Goal: Task Accomplishment & Management: Use online tool/utility

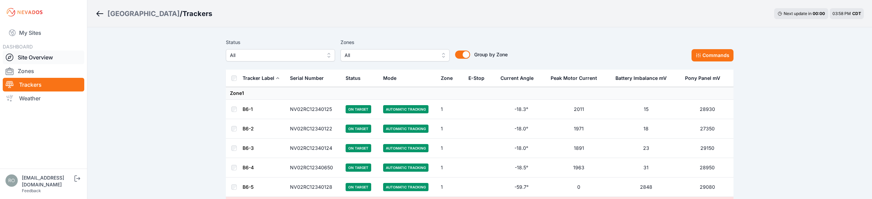
click at [20, 56] on link "Site Overview" at bounding box center [44, 57] width 82 height 14
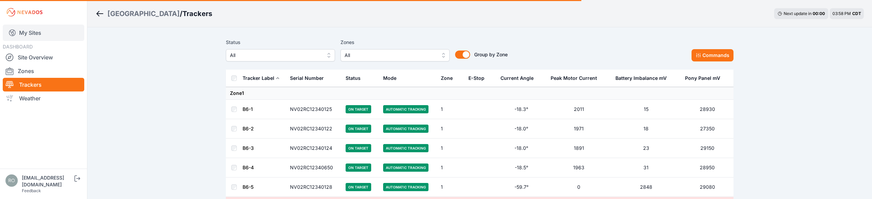
click at [9, 56] on icon at bounding box center [9, 57] width 3 height 3
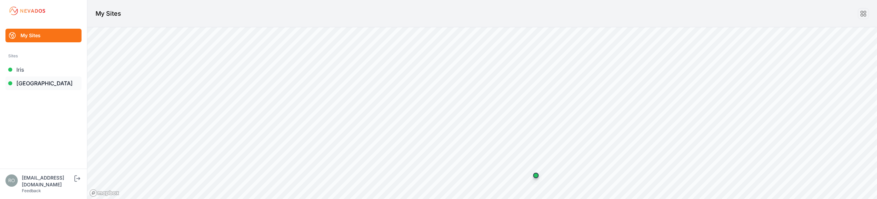
click at [34, 85] on link "[GEOGRAPHIC_DATA]" at bounding box center [43, 83] width 76 height 14
click at [32, 88] on link "[GEOGRAPHIC_DATA]" at bounding box center [43, 83] width 76 height 14
click at [21, 87] on link "[GEOGRAPHIC_DATA]" at bounding box center [43, 83] width 76 height 14
click at [25, 87] on link "[GEOGRAPHIC_DATA]" at bounding box center [43, 83] width 76 height 14
click at [35, 87] on link "[GEOGRAPHIC_DATA]" at bounding box center [43, 83] width 76 height 14
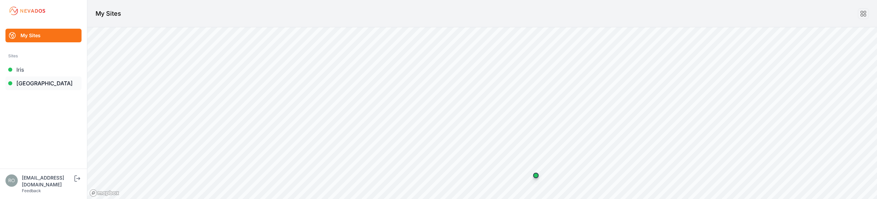
click at [35, 87] on link "[GEOGRAPHIC_DATA]" at bounding box center [43, 83] width 76 height 14
click at [36, 87] on link "[GEOGRAPHIC_DATA]" at bounding box center [43, 83] width 76 height 14
click at [35, 84] on link "[GEOGRAPHIC_DATA]" at bounding box center [43, 83] width 76 height 14
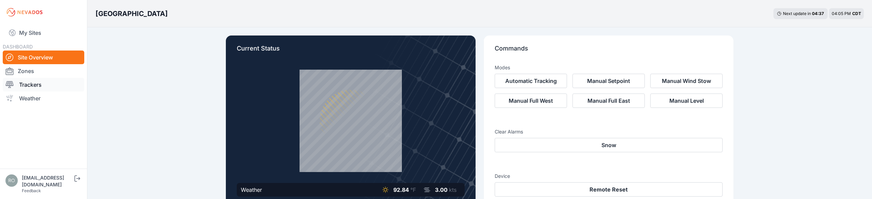
click at [18, 86] on div at bounding box center [12, 84] width 14 height 8
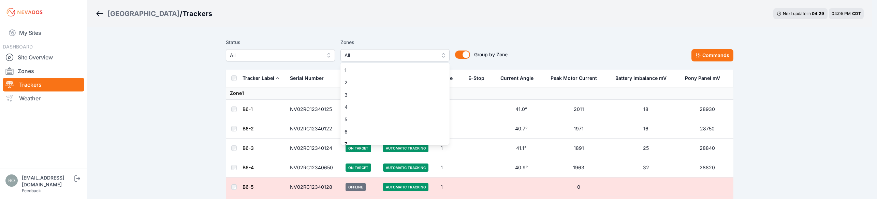
click at [443, 55] on button "All" at bounding box center [394, 55] width 109 height 12
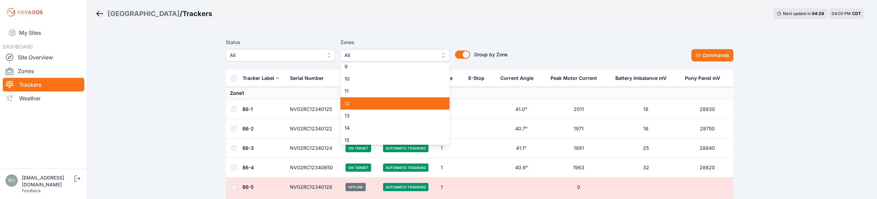
scroll to position [105, 0]
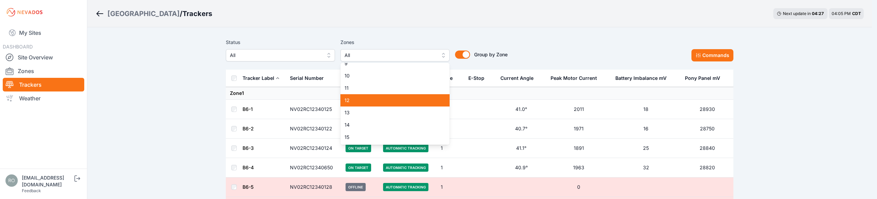
click at [368, 100] on span "12" at bounding box center [390, 100] width 93 height 7
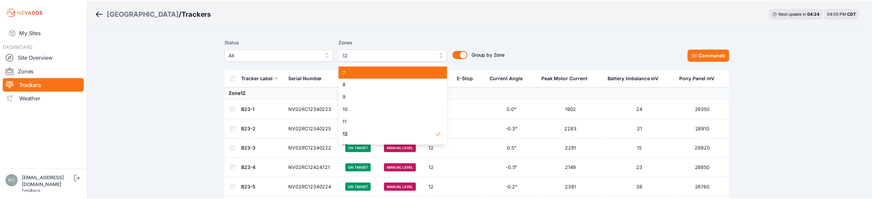
scroll to position [71, 0]
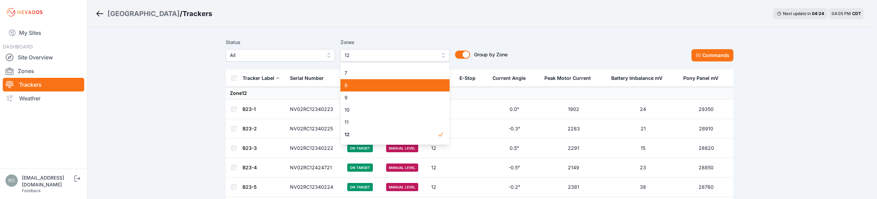
click at [382, 85] on span "8" at bounding box center [390, 85] width 93 height 7
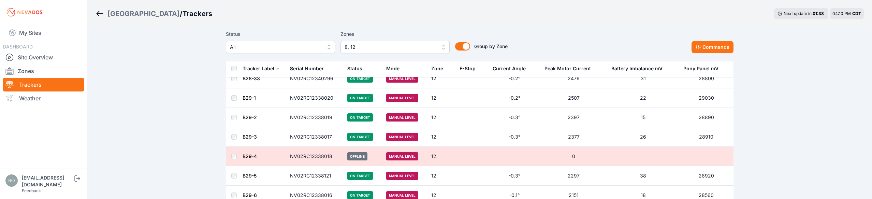
scroll to position [2387, 0]
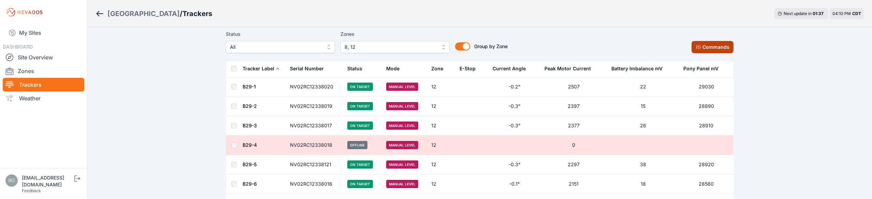
click at [712, 45] on button "Commands" at bounding box center [712, 47] width 42 height 12
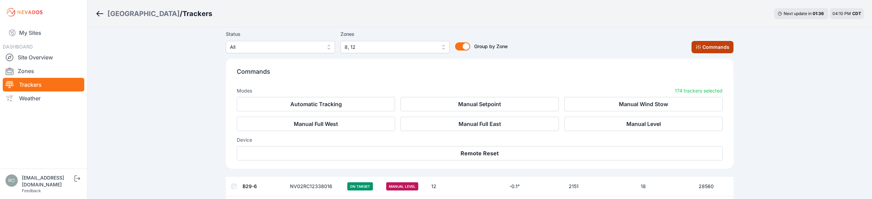
scroll to position [2503, 0]
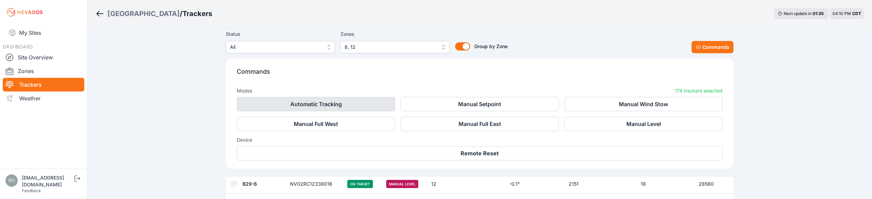
click at [334, 106] on button "Automatic Tracking" at bounding box center [316, 104] width 158 height 14
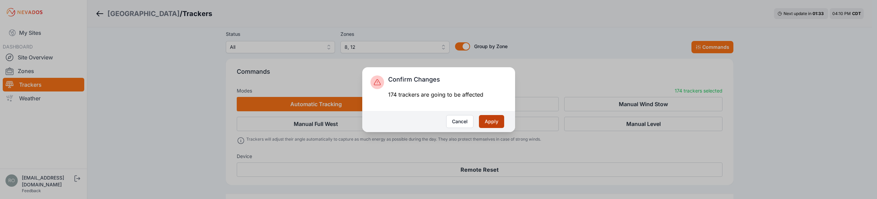
click at [491, 124] on button "Apply" at bounding box center [491, 121] width 25 height 13
